Goal: Manage account settings

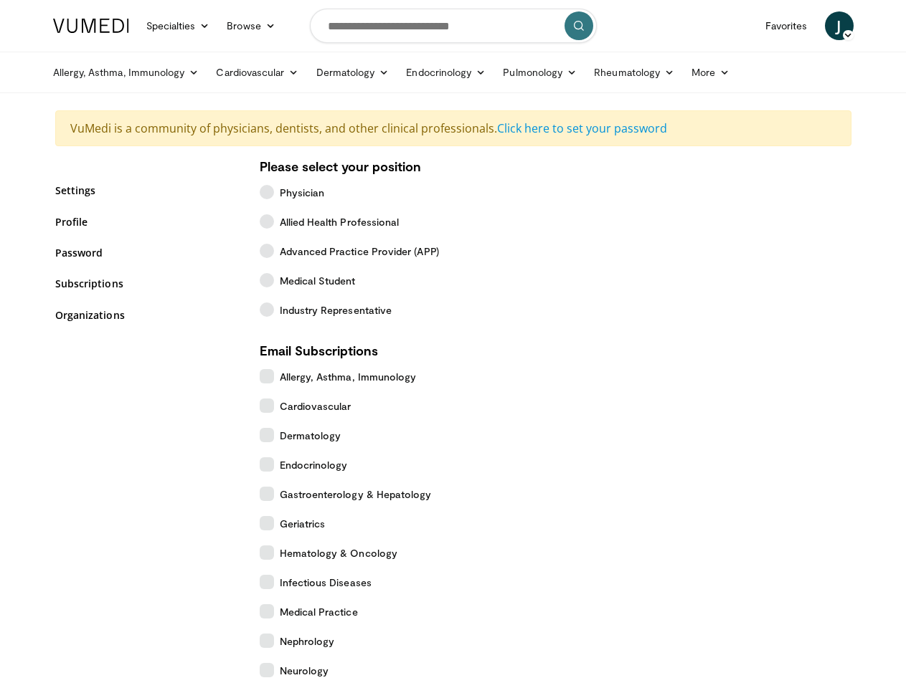
click at [143, 26] on link "Specialties" at bounding box center [178, 25] width 81 height 29
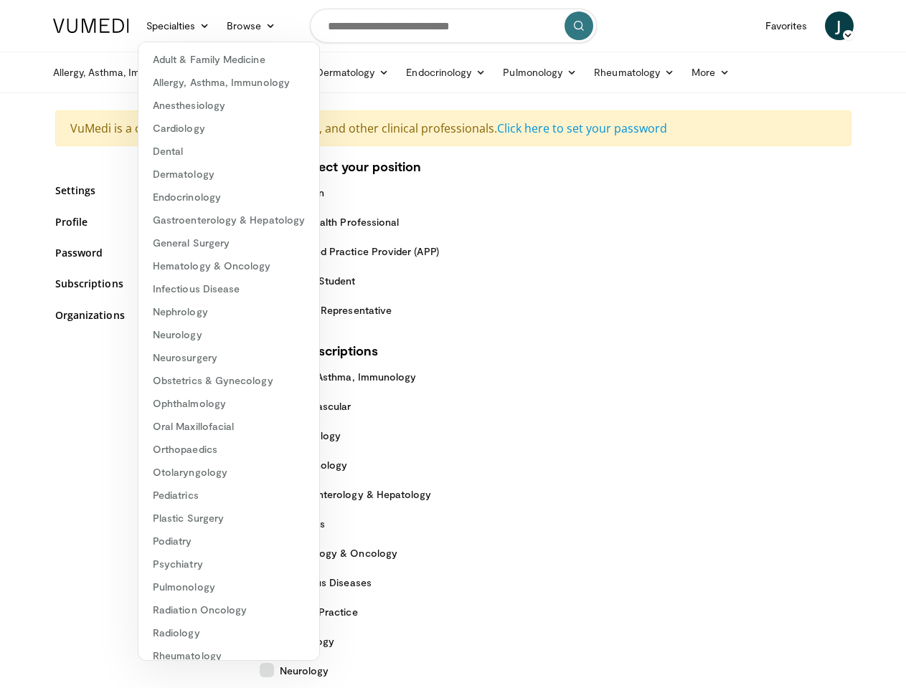
click at [218, 26] on link "Browse" at bounding box center [251, 25] width 66 height 29
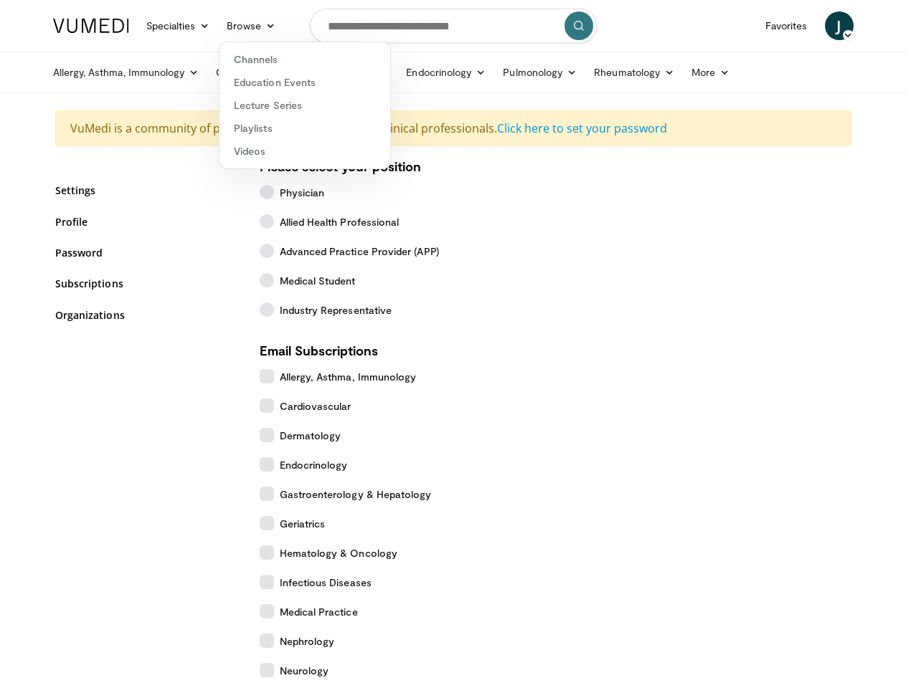
click at [853, 26] on span "J" at bounding box center [838, 25] width 29 height 29
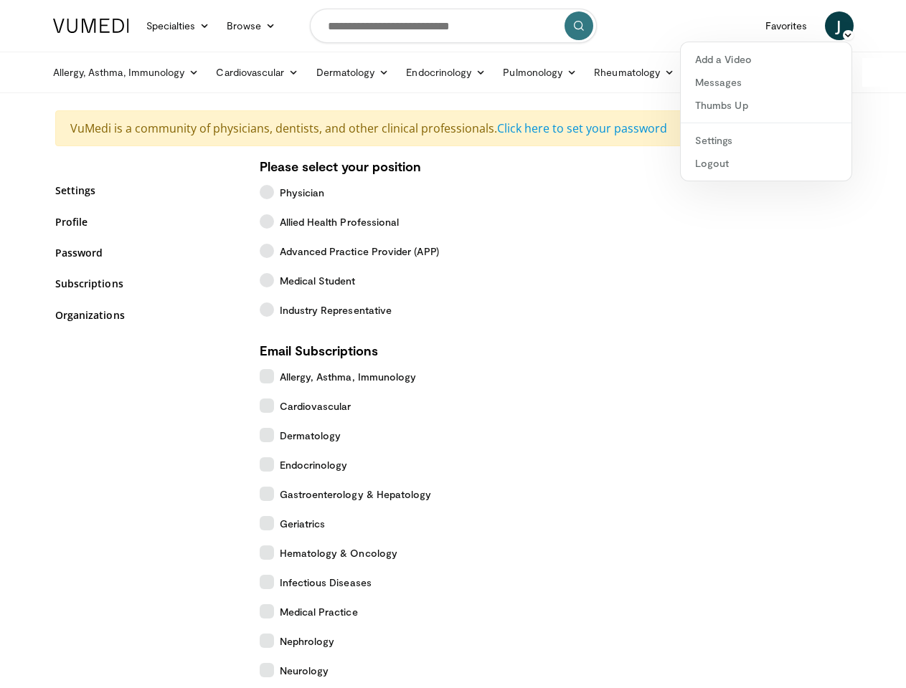
click at [90, 72] on link "Allergy, Asthma, Immunology" at bounding box center [125, 72] width 163 height 29
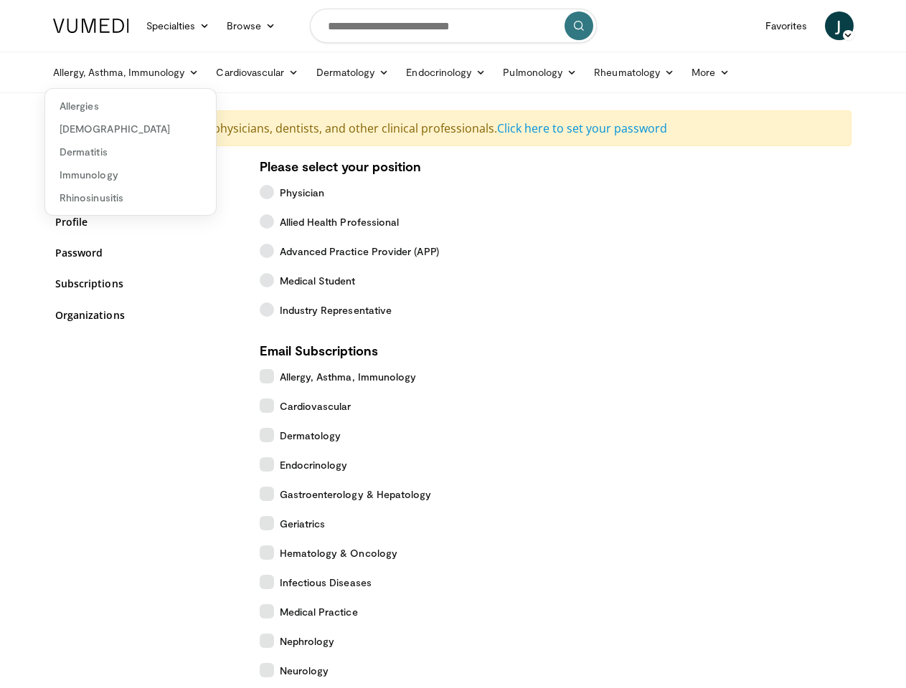
click at [221, 72] on link "Cardiovascular" at bounding box center [257, 72] width 100 height 29
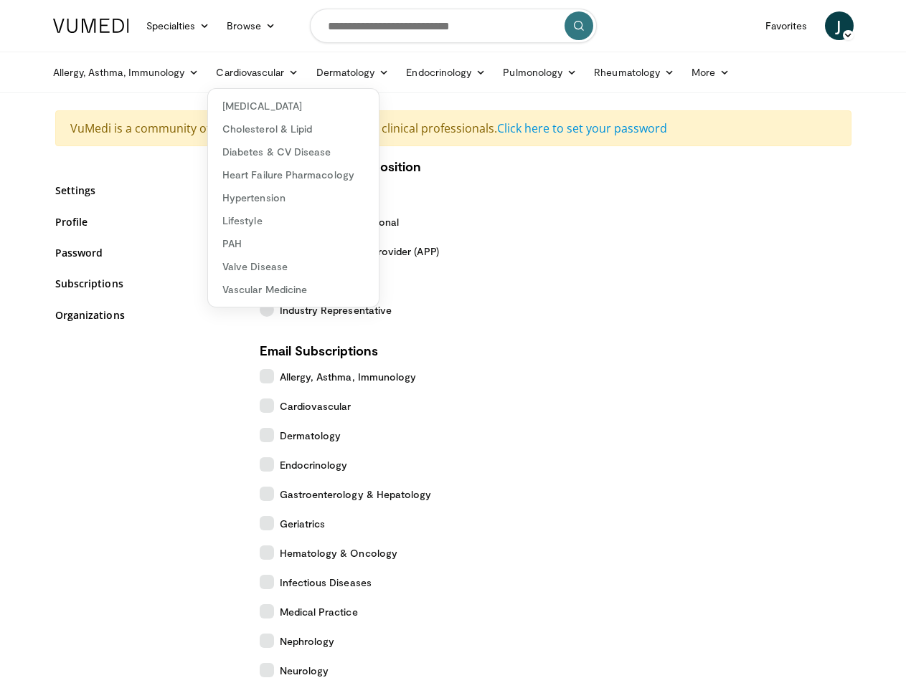
click at [316, 72] on link "Dermatology" at bounding box center [353, 72] width 90 height 29
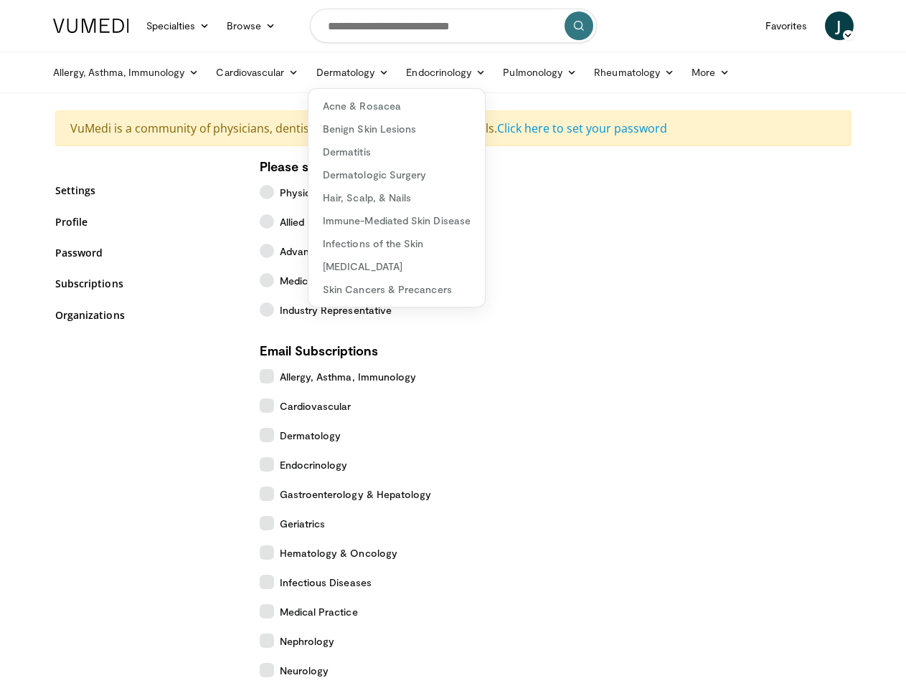
click at [410, 72] on link "Endocrinology" at bounding box center [445, 72] width 97 height 29
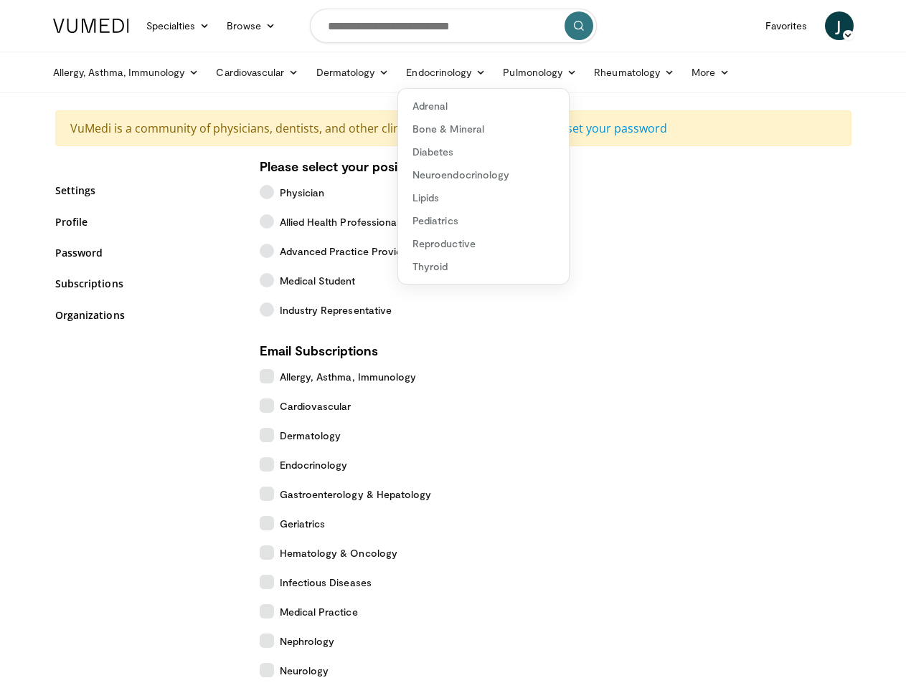
click at [504, 72] on link "Pulmonology" at bounding box center [539, 72] width 91 height 29
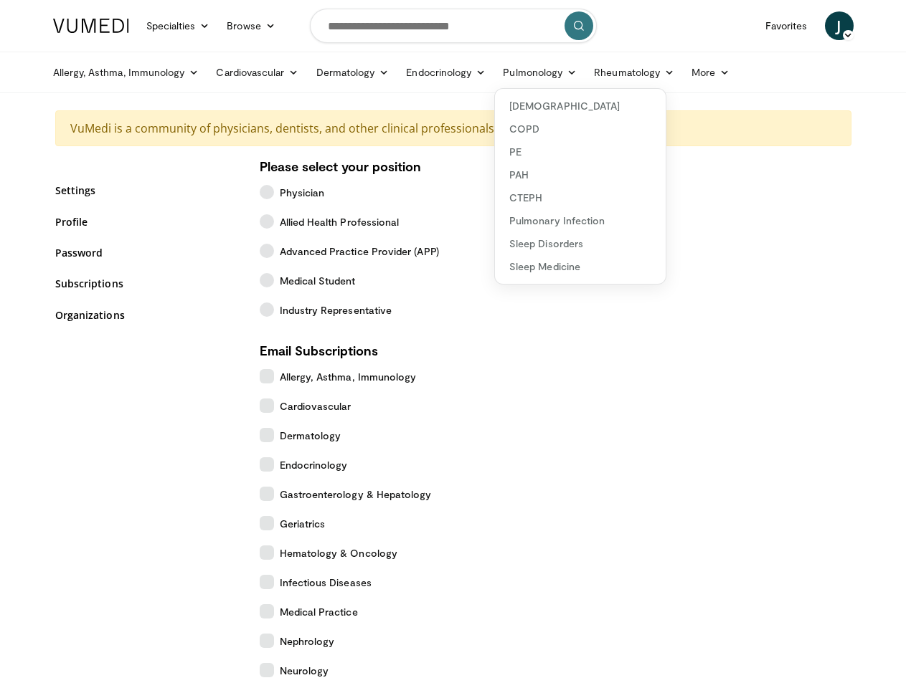
click at [598, 72] on link "Rheumatology" at bounding box center [634, 72] width 98 height 29
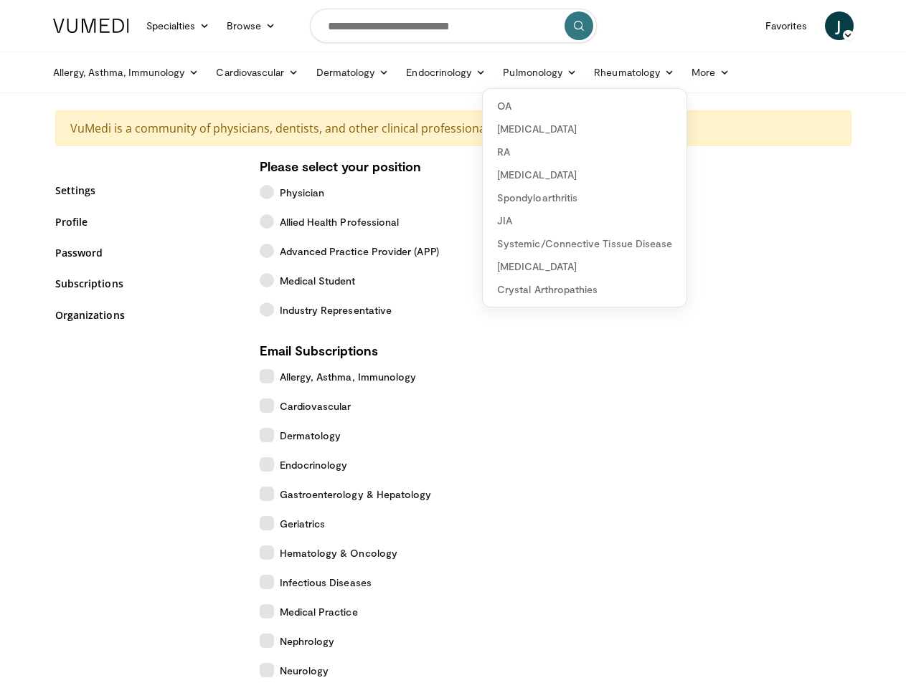
click at [683, 72] on link "More" at bounding box center [710, 72] width 55 height 29
